Goal: Information Seeking & Learning: Understand process/instructions

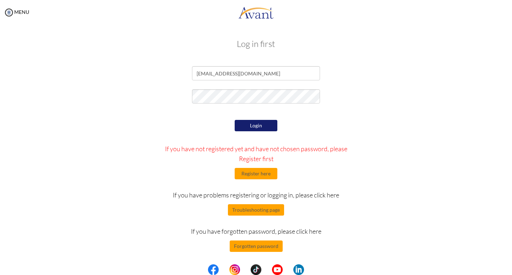
click at [257, 126] on button "Login" at bounding box center [256, 125] width 43 height 11
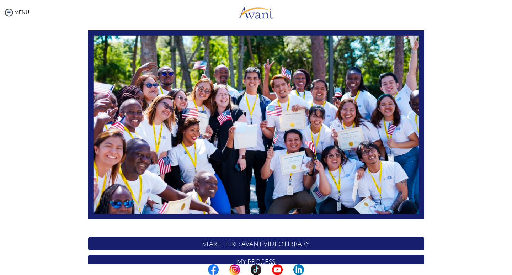
scroll to position [120, 0]
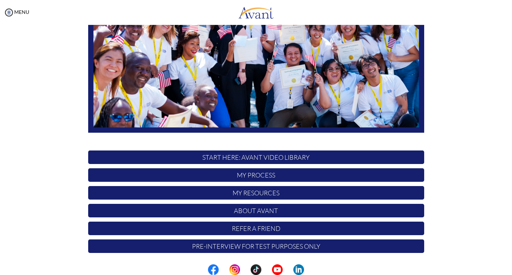
click at [258, 157] on p "START HERE: Avant Video Library" at bounding box center [256, 157] width 336 height 14
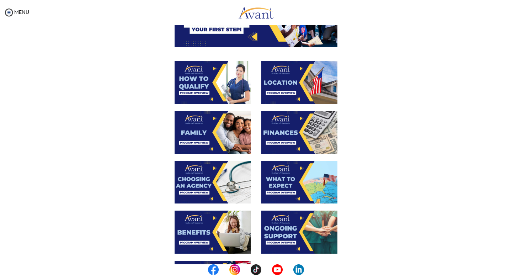
scroll to position [107, 0]
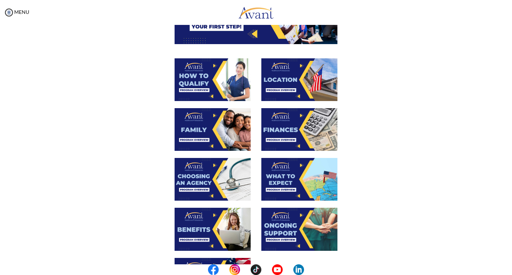
click at [218, 129] on img at bounding box center [213, 129] width 76 height 43
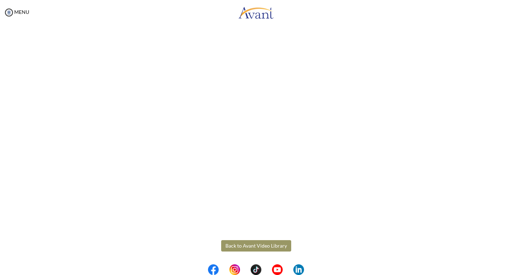
scroll to position [151, 0]
click at [263, 248] on body "Maintenance break. Please come back in 2 hours. MENU My Status What is the next…" at bounding box center [256, 137] width 512 height 275
drag, startPoint x: 261, startPoint y: 243, endPoint x: 265, endPoint y: 217, distance: 26.2
click at [262, 243] on button "Back to Avant Video Library" at bounding box center [256, 245] width 70 height 11
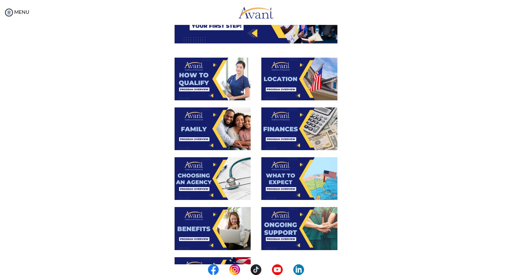
scroll to position [107, 0]
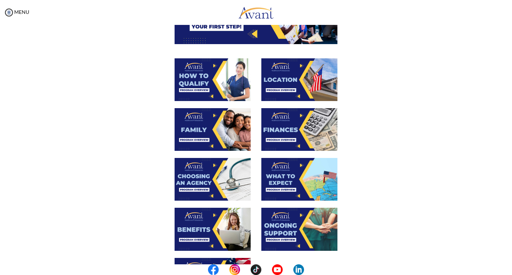
click at [287, 126] on img at bounding box center [299, 129] width 76 height 43
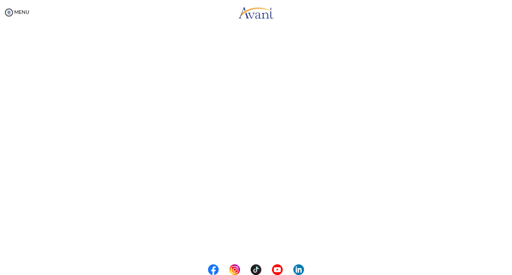
scroll to position [75, 0]
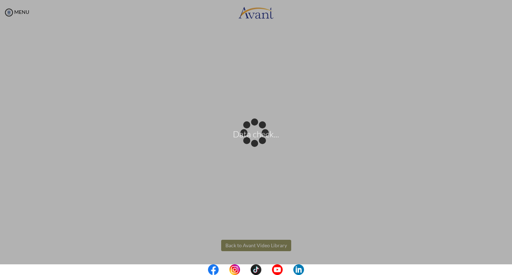
click at [255, 244] on body "Data check... Maintenance break. Please come back in 2 hours. MENU My Status Wh…" at bounding box center [256, 137] width 512 height 275
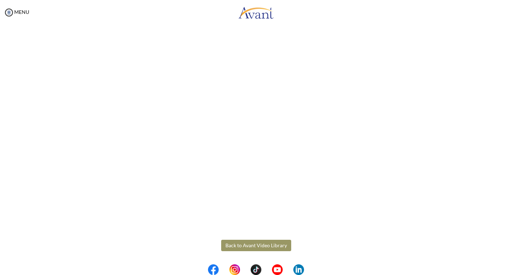
click at [255, 244] on button "Back to Avant Video Library" at bounding box center [256, 245] width 70 height 11
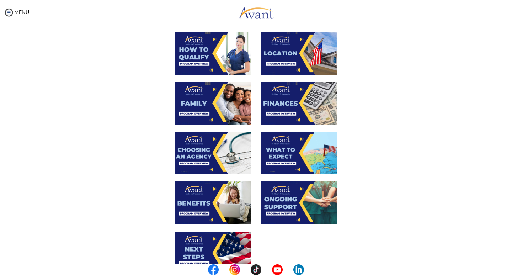
scroll to position [142, 0]
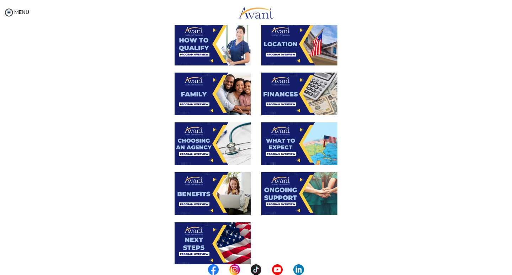
click at [206, 143] on img at bounding box center [213, 143] width 76 height 43
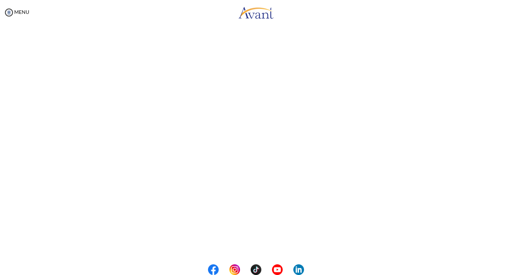
scroll to position [151, 0]
click at [260, 246] on body "Maintenance break. Please come back in 2 hours. MENU My Status What is the next…" at bounding box center [256, 137] width 512 height 275
click at [260, 246] on button "Back to Avant Video Library" at bounding box center [256, 245] width 70 height 11
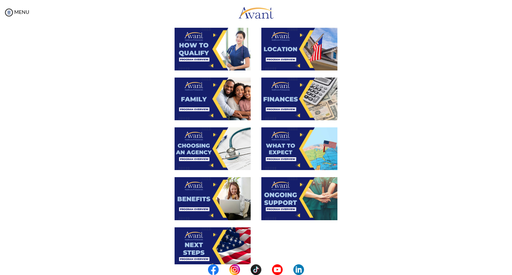
scroll to position [142, 0]
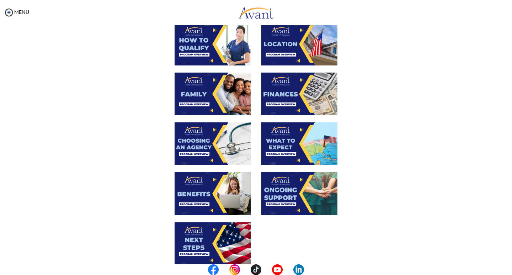
click at [281, 146] on img at bounding box center [299, 143] width 76 height 43
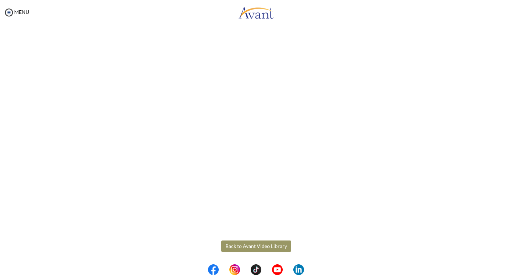
scroll to position [151, 0]
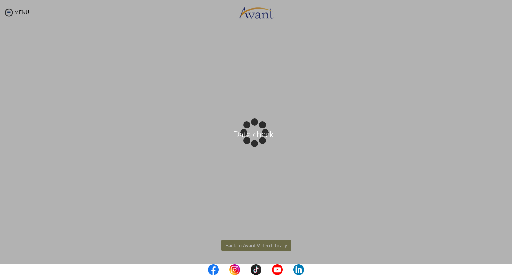
click at [264, 244] on body "Data check... Maintenance break. Please come back in 2 hours. MENU My Status Wh…" at bounding box center [256, 137] width 512 height 275
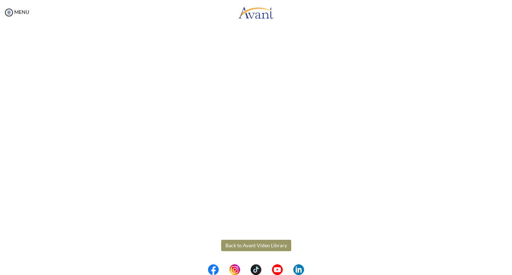
click at [259, 245] on button "Back to Avant Video Library" at bounding box center [256, 245] width 70 height 11
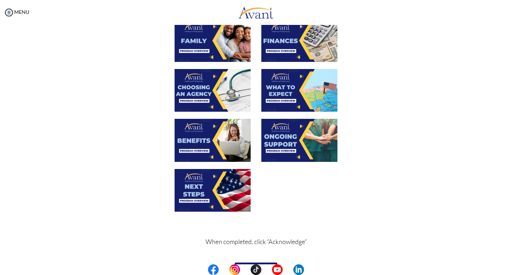
scroll to position [213, 0]
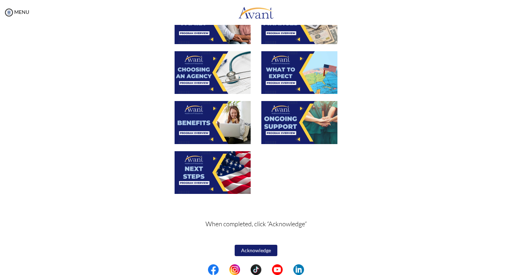
click at [211, 125] on img at bounding box center [213, 122] width 76 height 43
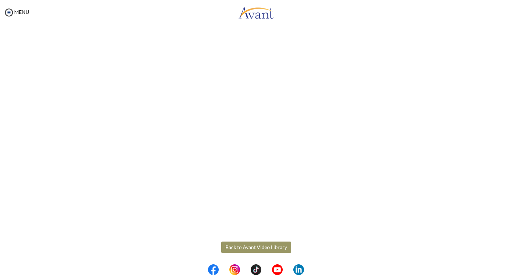
scroll to position [151, 0]
click at [252, 246] on body "Maintenance break. Please come back in 2 hours. MENU My Status What is the next…" at bounding box center [256, 137] width 512 height 275
click at [253, 246] on button "Back to Avant Video Library" at bounding box center [256, 245] width 70 height 11
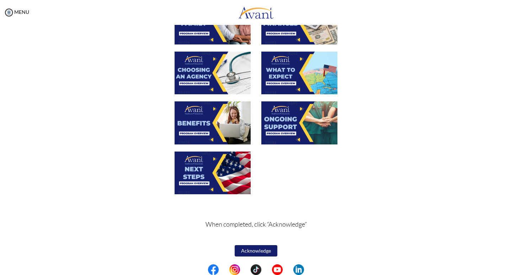
scroll to position [213, 0]
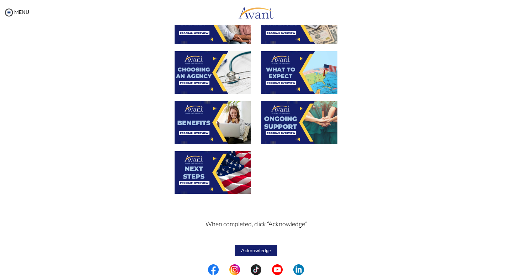
click at [283, 123] on img at bounding box center [299, 122] width 76 height 43
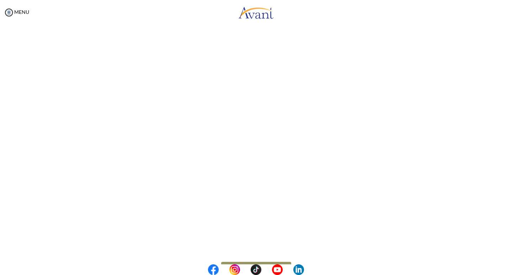
scroll to position [151, 0]
click at [264, 247] on body "Maintenance break. Please come back in 2 hours. MENU My Status What is the next…" at bounding box center [256, 137] width 512 height 275
click at [265, 244] on button "Back to Avant Video Library" at bounding box center [256, 245] width 70 height 11
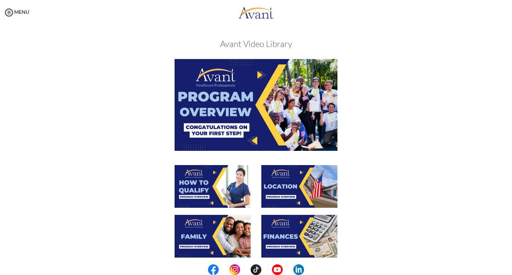
scroll to position [213, 0]
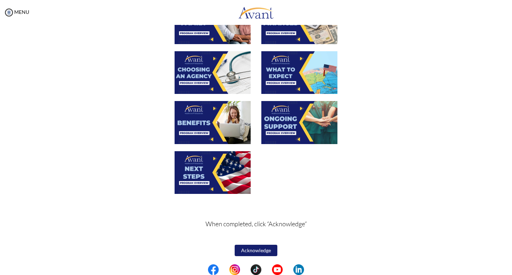
click at [213, 166] on img at bounding box center [213, 172] width 76 height 43
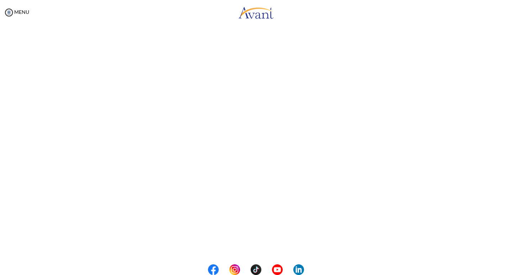
scroll to position [151, 0]
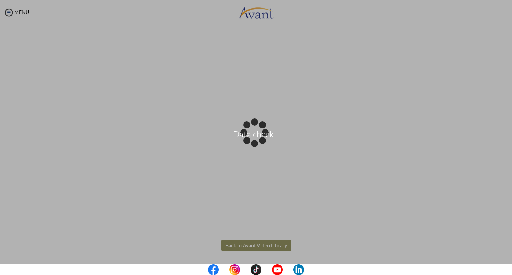
click at [271, 245] on body "Data check... Maintenance break. Please come back in 2 hours. MENU My Status Wh…" at bounding box center [256, 137] width 512 height 275
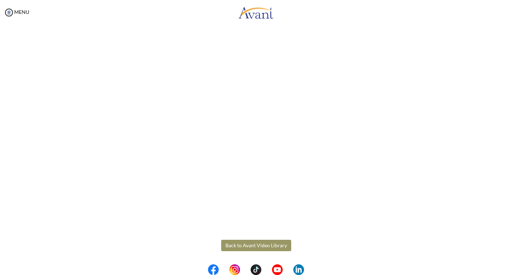
click at [270, 245] on button "Back to Avant Video Library" at bounding box center [256, 245] width 70 height 11
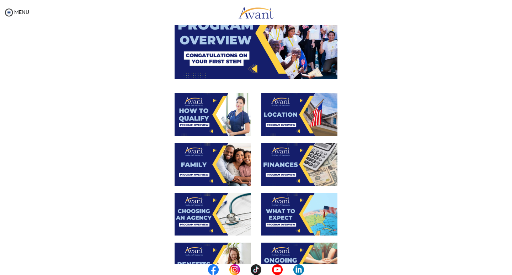
scroll to position [0, 0]
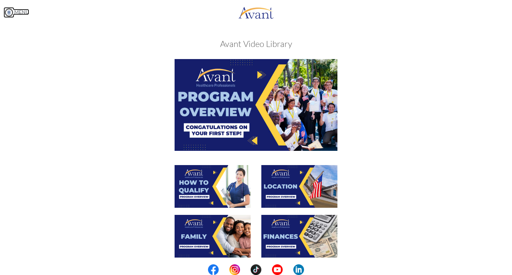
click at [9, 13] on img at bounding box center [9, 12] width 11 height 11
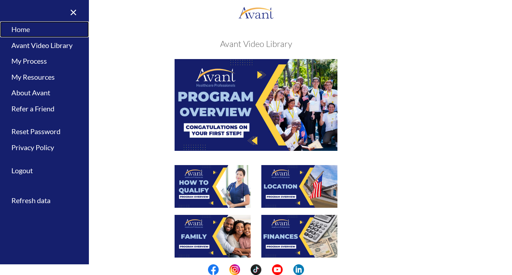
click at [26, 28] on link "Home" at bounding box center [44, 29] width 89 height 16
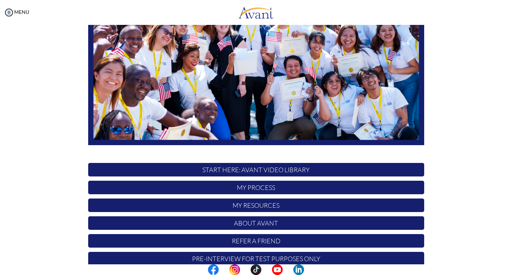
scroll to position [120, 0]
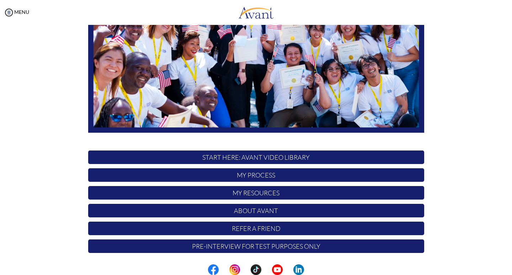
click at [258, 175] on p "My Process" at bounding box center [256, 175] width 336 height 14
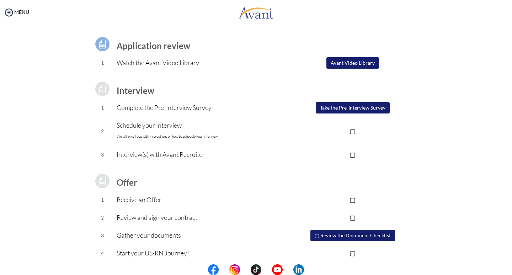
scroll to position [49, 0]
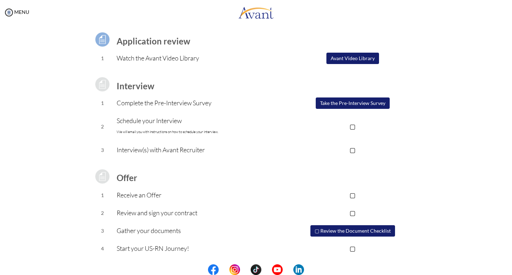
click at [352, 127] on p "▢" at bounding box center [352, 126] width 143 height 10
click at [353, 126] on p "▣" at bounding box center [352, 126] width 143 height 10
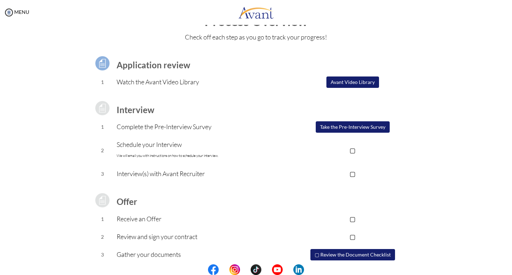
scroll to position [0, 0]
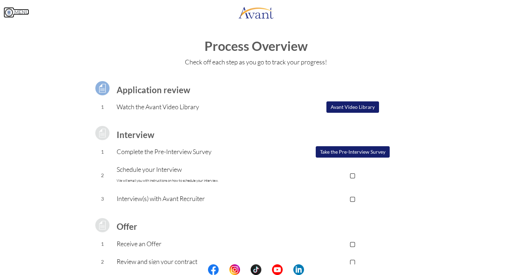
click at [7, 15] on img at bounding box center [9, 12] width 11 height 11
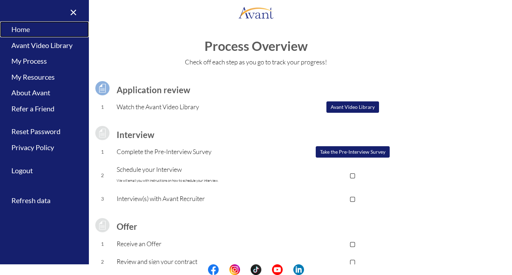
click at [30, 30] on link "Home" at bounding box center [44, 29] width 89 height 16
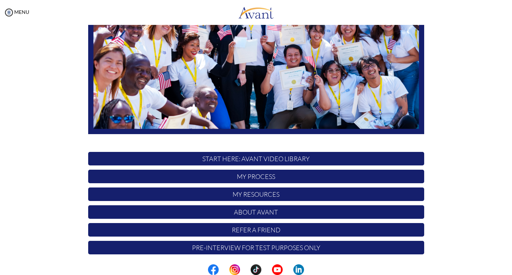
scroll to position [120, 0]
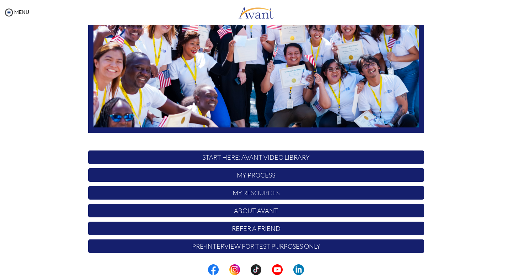
click at [248, 192] on p "My Resources" at bounding box center [256, 193] width 336 height 14
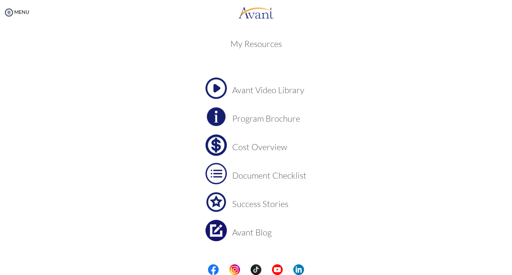
scroll to position [12, 0]
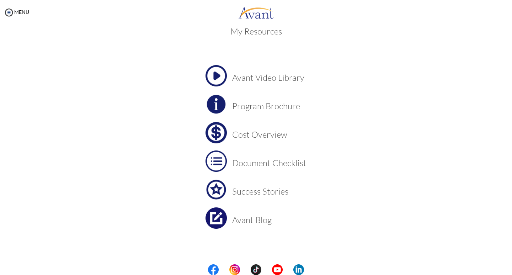
click at [253, 164] on h3 "Document Checklist" at bounding box center [269, 162] width 74 height 9
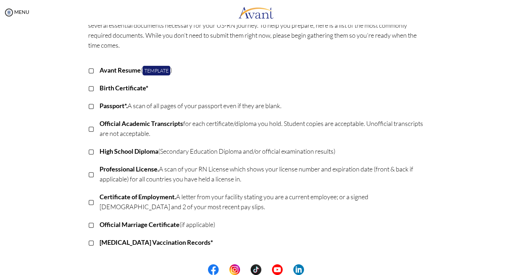
scroll to position [36, 0]
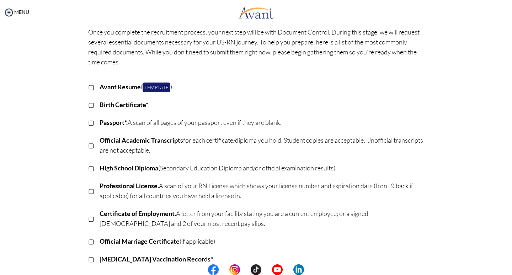
drag, startPoint x: 219, startPoint y: 124, endPoint x: 283, endPoint y: 137, distance: 65.9
click at [286, 131] on td "Passport*. A scan of all pages of your passport even if they are blank." at bounding box center [262, 123] width 325 height 18
click at [232, 131] on td "Passport*. A scan of all pages of your passport even if they are blank." at bounding box center [262, 123] width 325 height 18
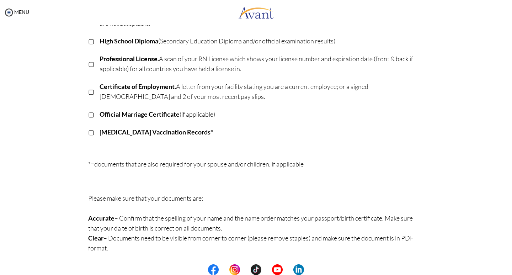
scroll to position [0, 0]
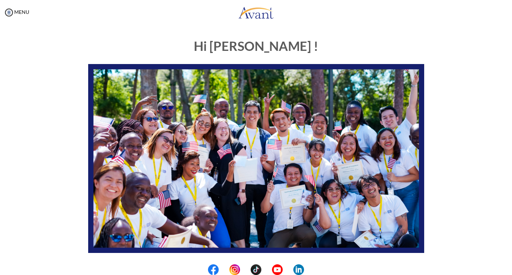
scroll to position [120, 0]
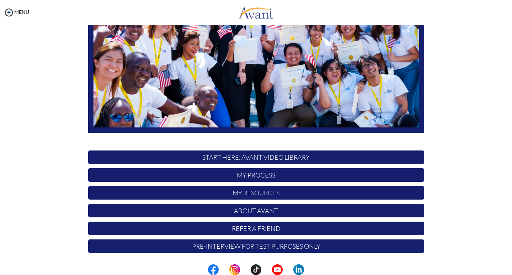
click at [259, 193] on p "My Resources" at bounding box center [256, 193] width 336 height 14
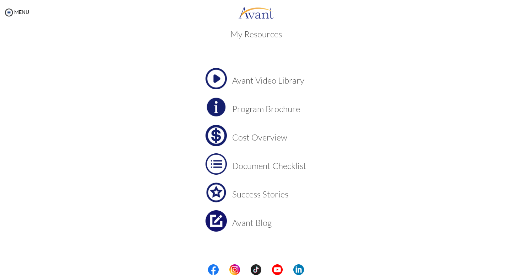
scroll to position [12, 0]
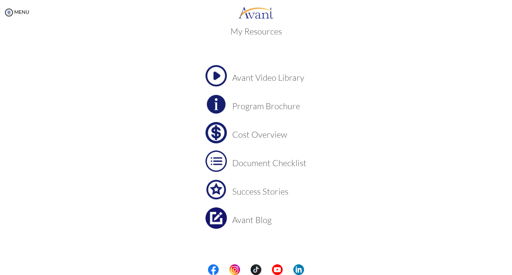
click at [256, 105] on h3 "Program Brochure" at bounding box center [269, 105] width 74 height 9
click at [254, 135] on h3 "Cost Overview" at bounding box center [269, 134] width 74 height 9
click at [261, 159] on h3 "Document Checklist" at bounding box center [269, 162] width 74 height 9
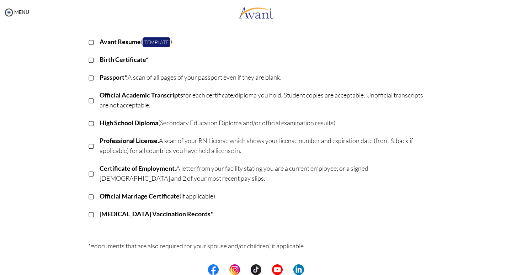
scroll to position [0, 0]
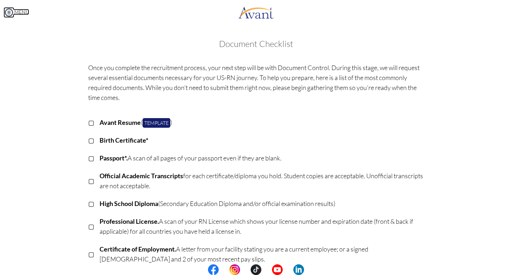
click at [9, 11] on img at bounding box center [9, 12] width 11 height 11
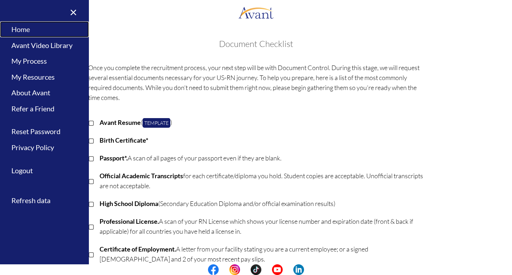
click at [27, 28] on link "Home" at bounding box center [44, 29] width 89 height 16
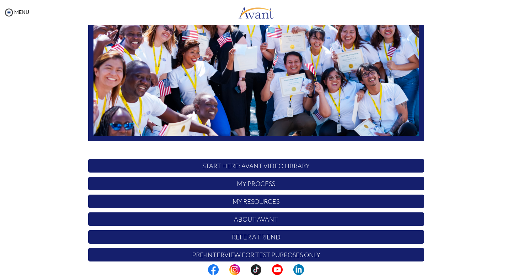
scroll to position [120, 0]
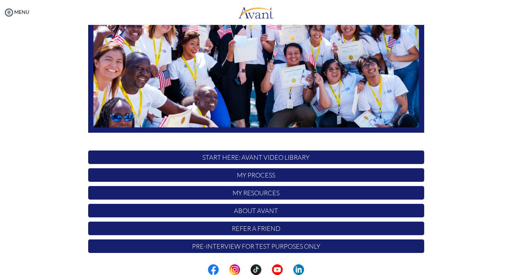
click at [272, 155] on p "START HERE: Avant Video Library" at bounding box center [256, 157] width 336 height 14
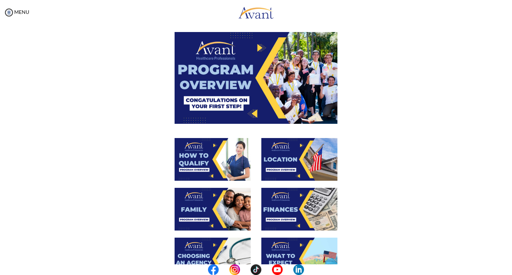
scroll to position [0, 0]
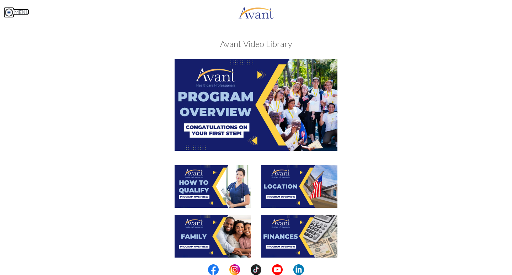
click at [12, 13] on img at bounding box center [9, 12] width 11 height 11
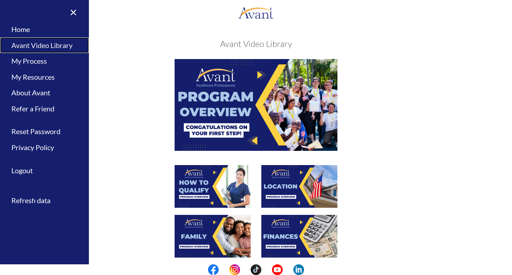
click at [38, 44] on link "Avant Video Library" at bounding box center [44, 45] width 89 height 16
